Goal: Task Accomplishment & Management: Use online tool/utility

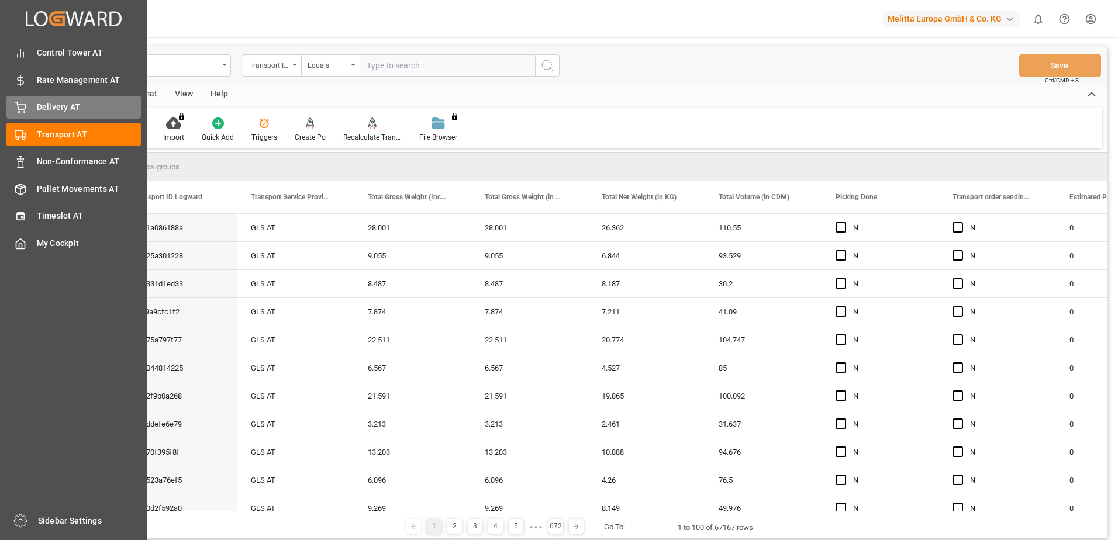
click at [23, 110] on icon at bounding box center [20, 106] width 11 height 8
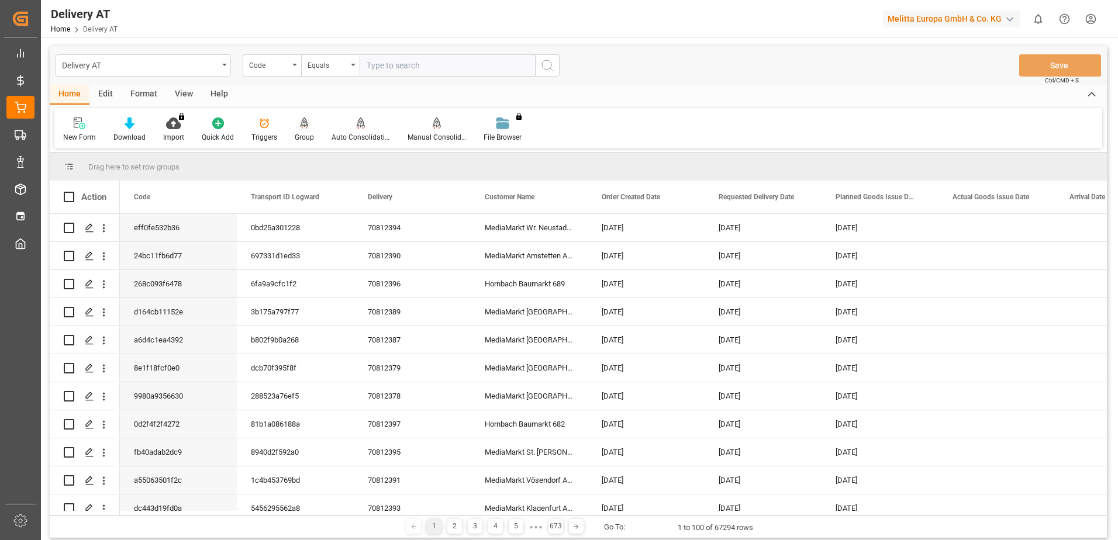
click at [306, 126] on icon at bounding box center [304, 123] width 8 height 10
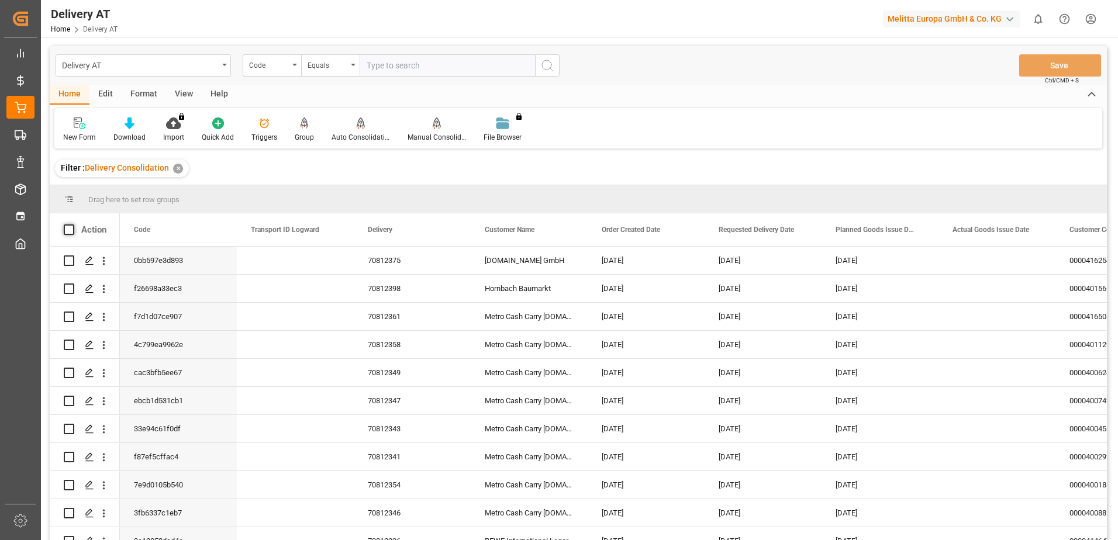
click at [70, 229] on span at bounding box center [69, 229] width 11 height 11
click at [72, 224] on input "checkbox" at bounding box center [72, 224] width 0 height 0
checkbox input "true"
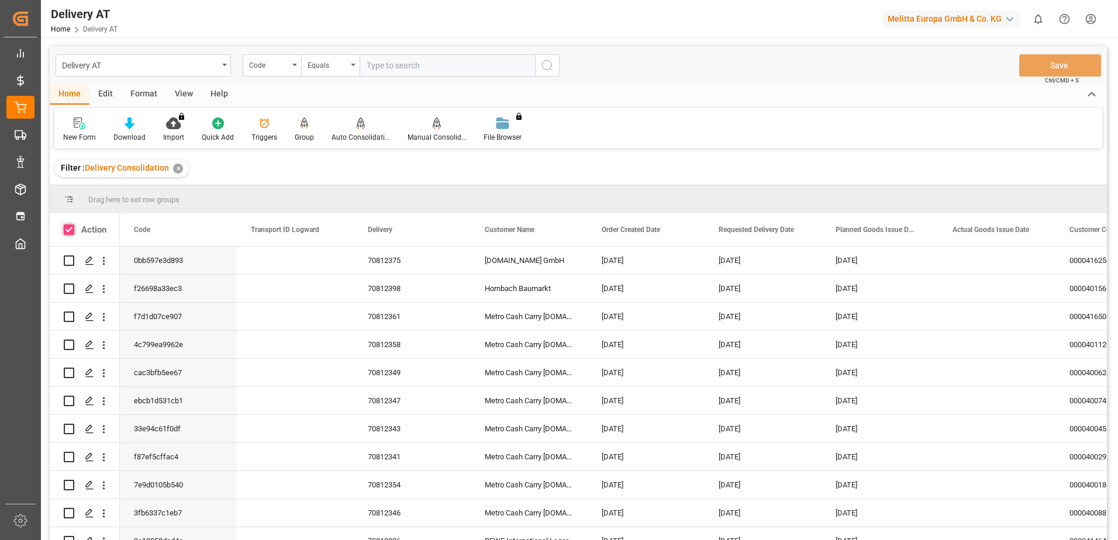
checkbox input "true"
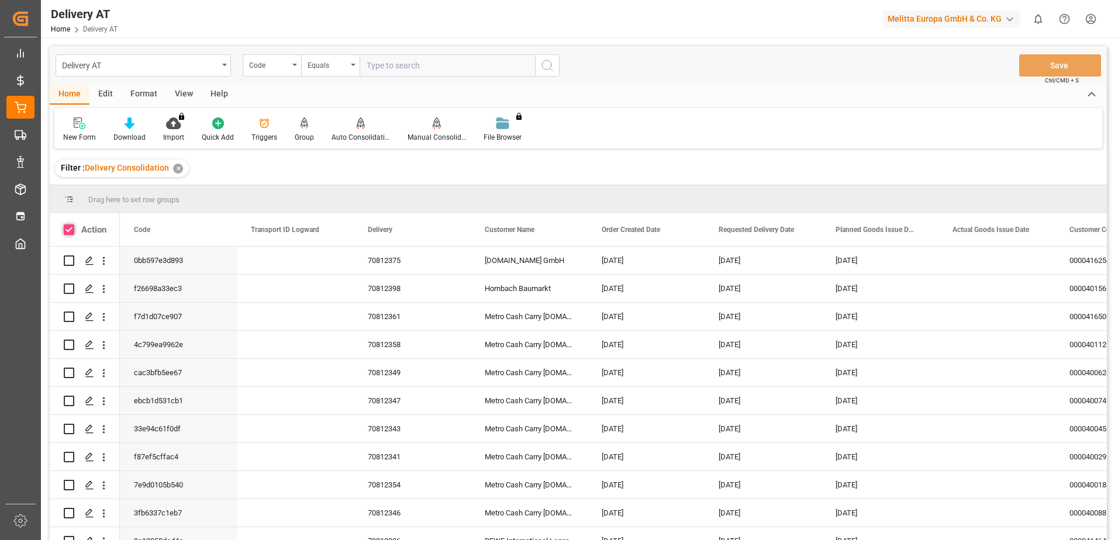
checkbox input "true"
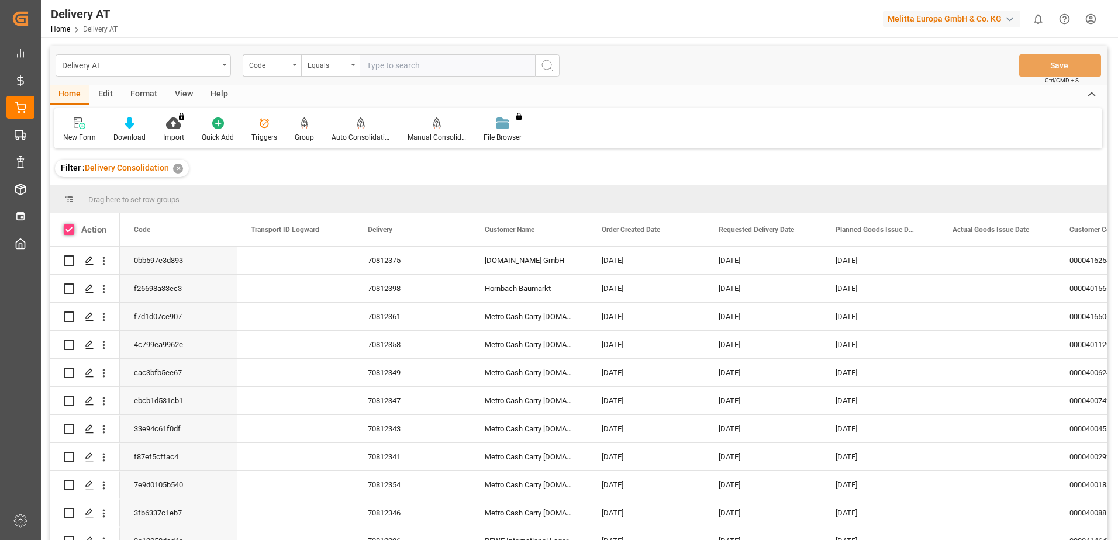
checkbox input "true"
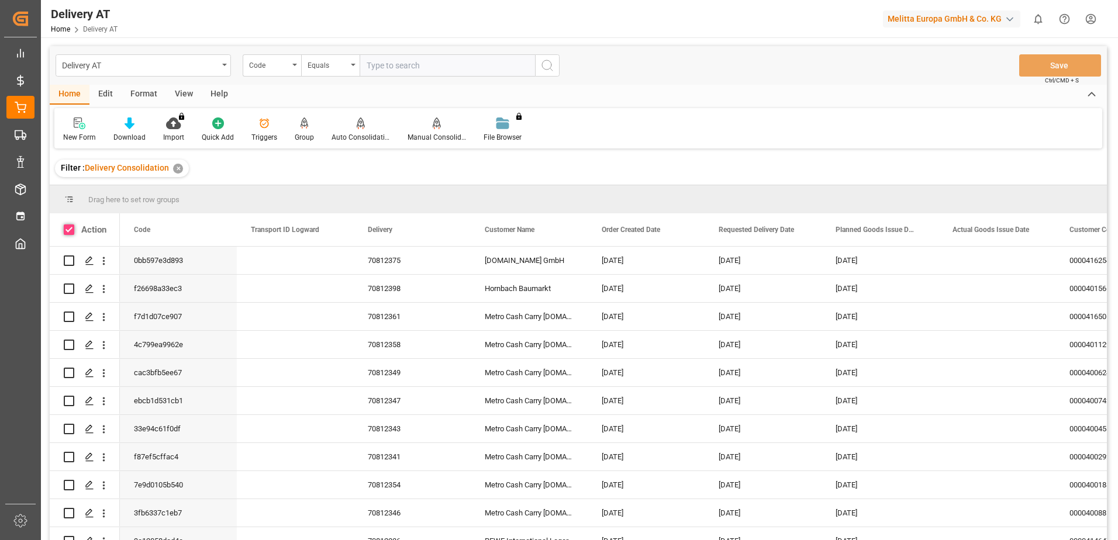
checkbox input "true"
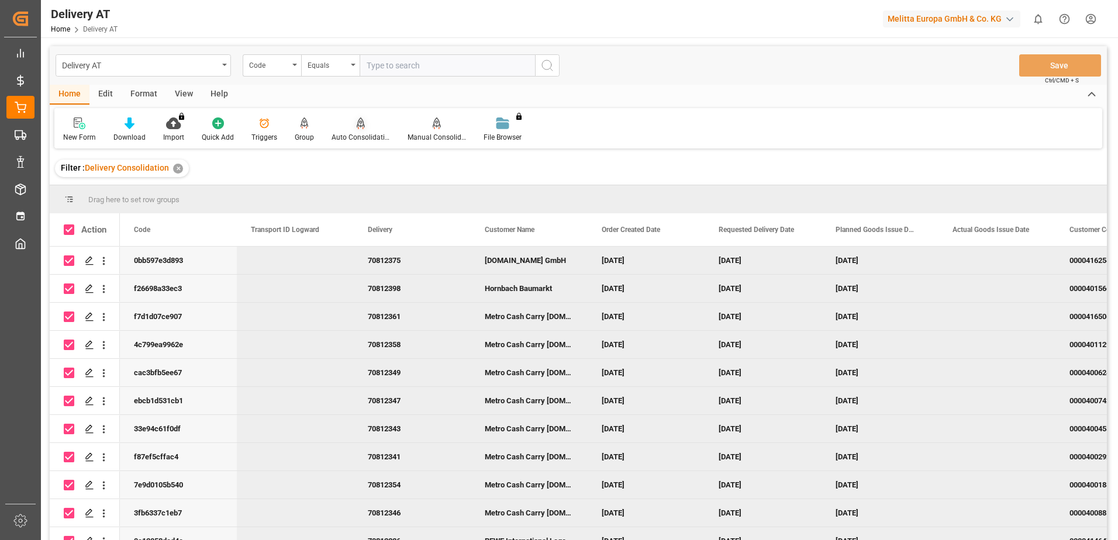
click at [356, 130] on div "Auto Consolidation" at bounding box center [361, 130] width 76 height 26
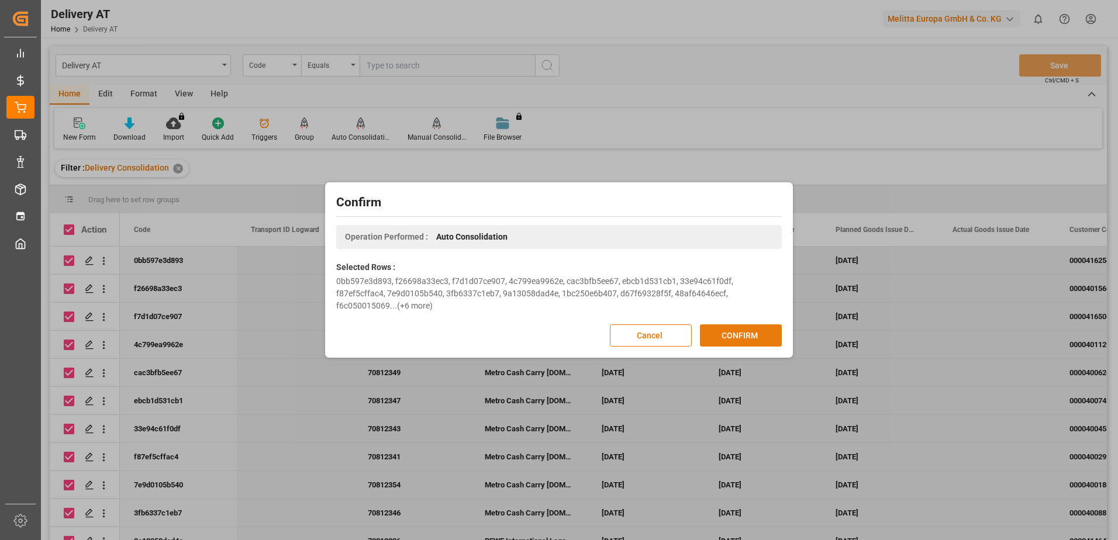
click at [749, 335] on button "CONFIRM" at bounding box center [741, 335] width 82 height 22
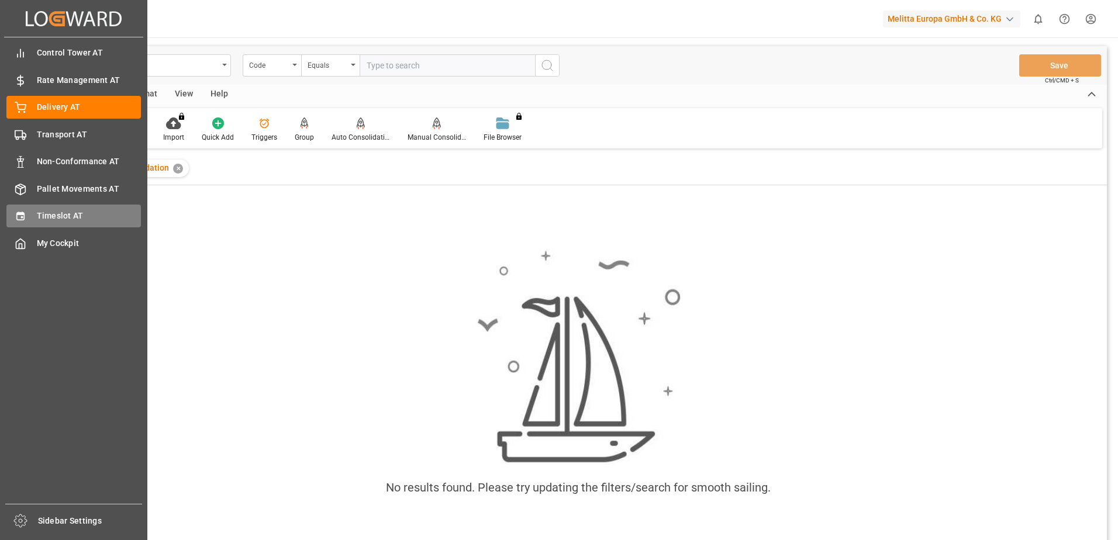
click at [36, 219] on div "Timeslot AT Timeslot AT" at bounding box center [73, 216] width 134 height 23
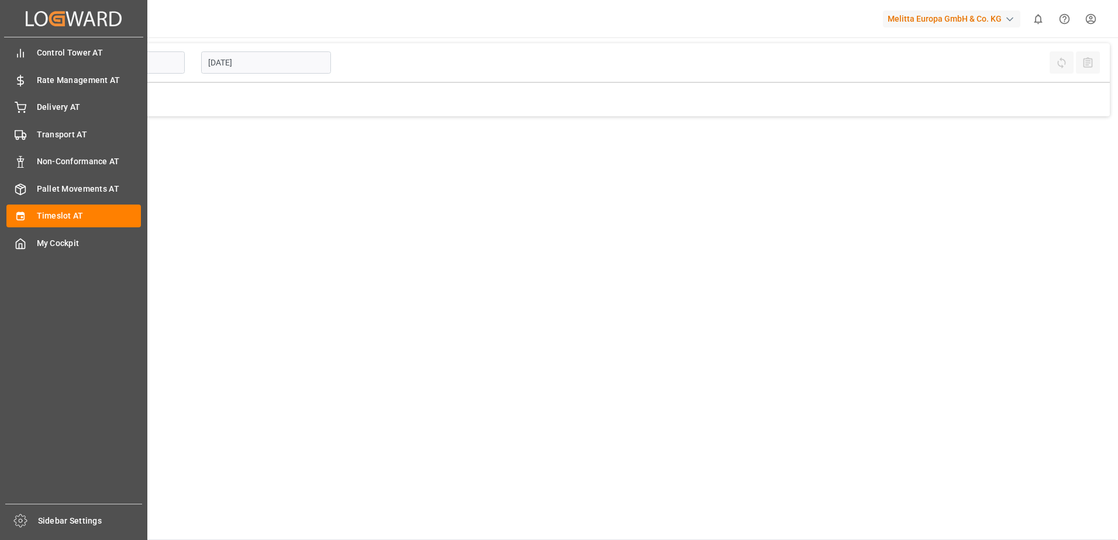
type input "Inbound AT"
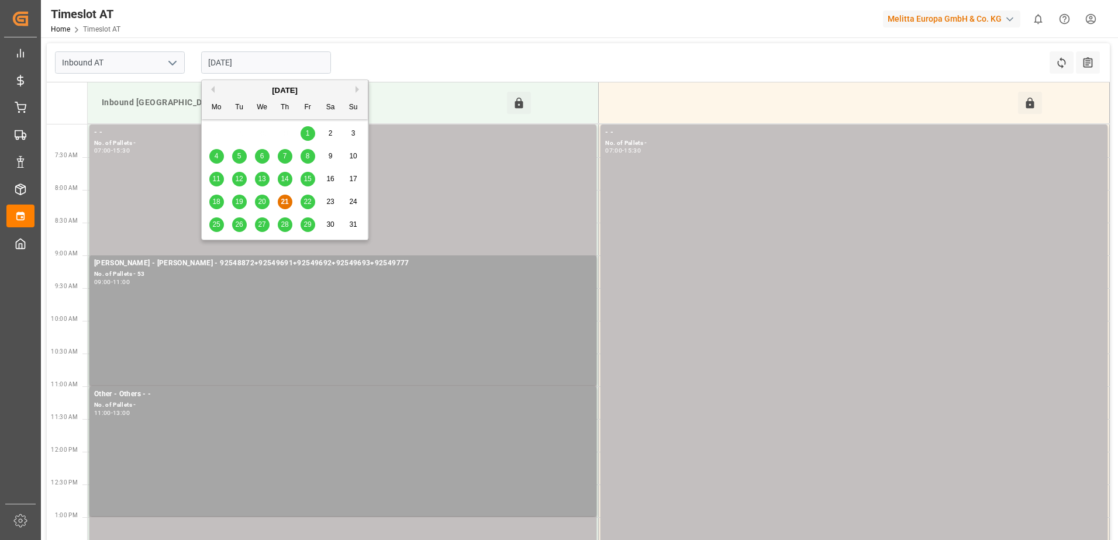
click at [240, 63] on input "[DATE]" at bounding box center [266, 62] width 130 height 22
click at [306, 199] on span "22" at bounding box center [307, 202] width 8 height 8
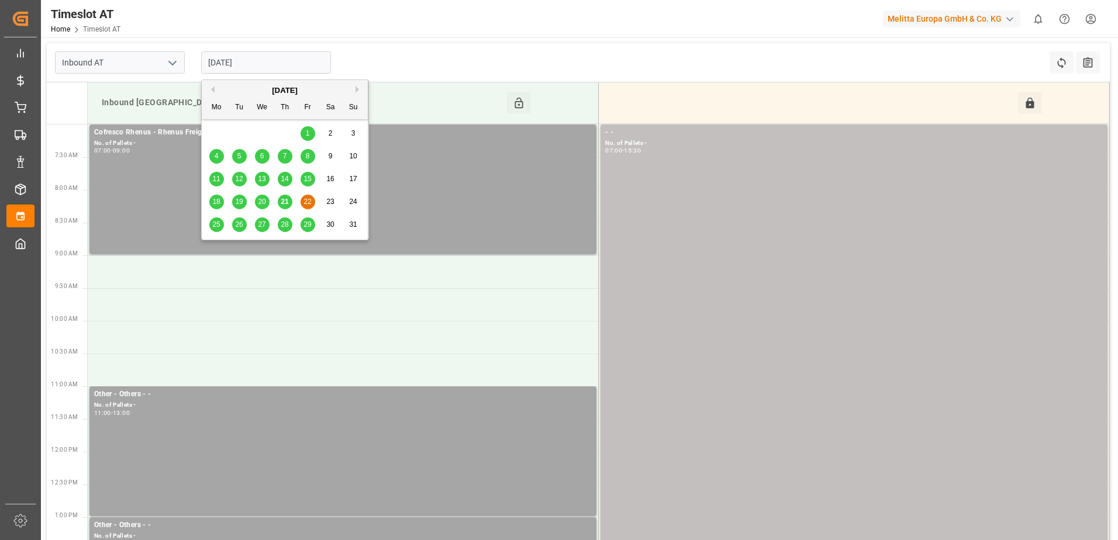
click at [247, 60] on input "[DATE]" at bounding box center [266, 62] width 130 height 22
click at [682, 68] on div "Inbound AT 22.08.2025 Refresh Time Slots All Audits" at bounding box center [578, 62] width 1063 height 39
click at [220, 63] on input "[DATE]" at bounding box center [266, 62] width 130 height 22
click at [289, 202] on div "21" at bounding box center [285, 202] width 15 height 14
type input "[DATE]"
